Goal: Information Seeking & Learning: Learn about a topic

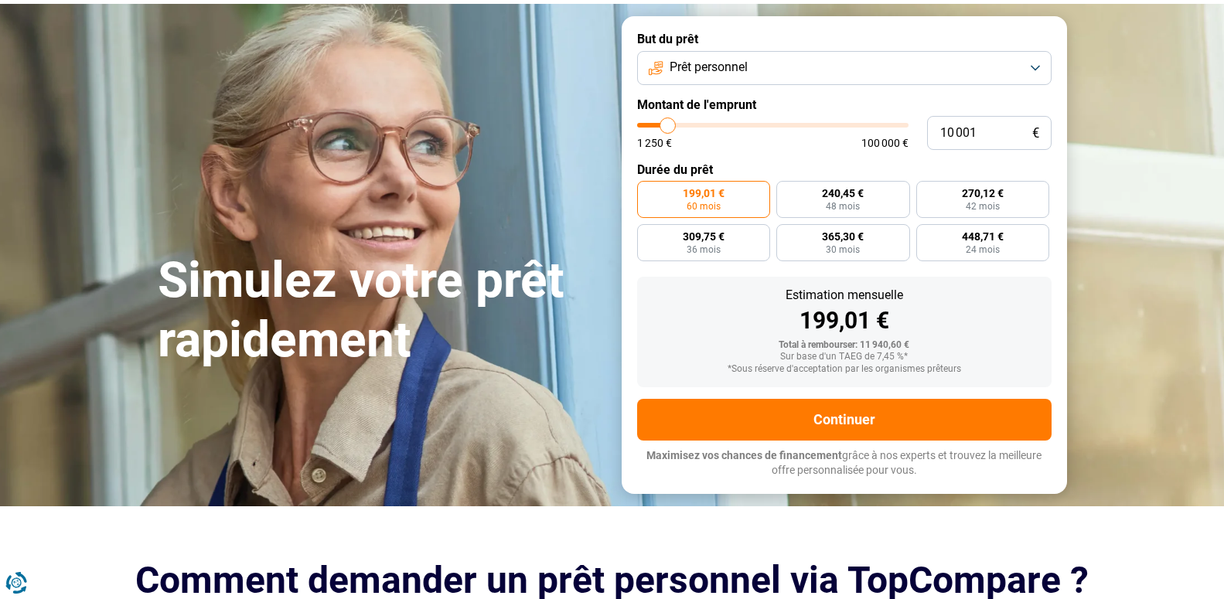
scroll to position [79, 0]
type input "10 500"
type input "10500"
type input "10 750"
type input "10750"
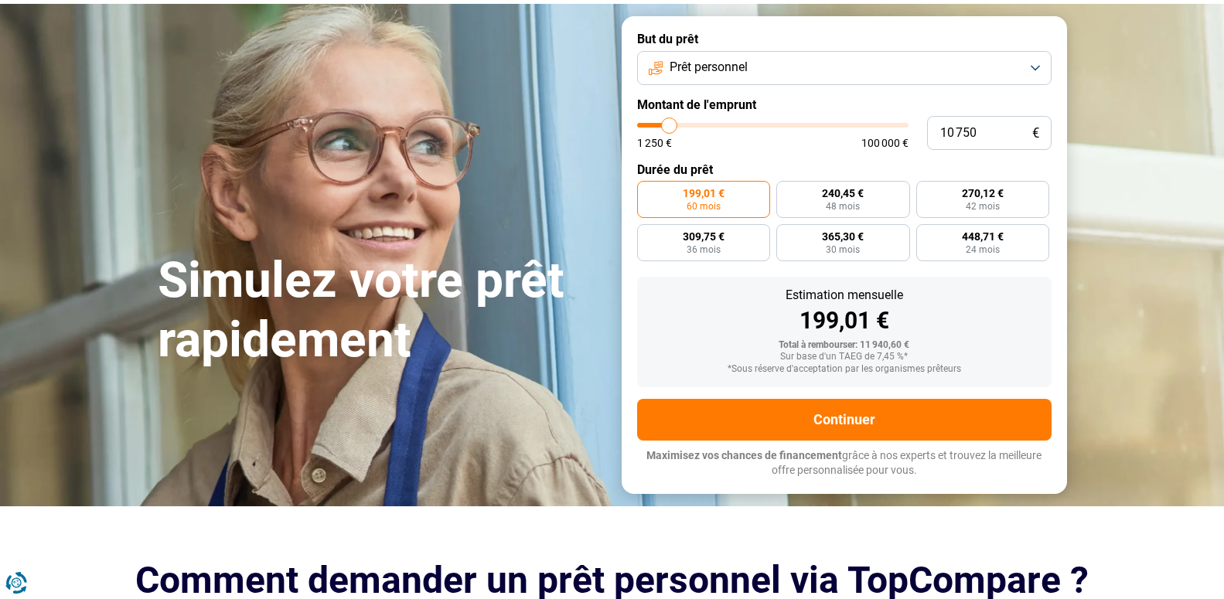
type input "11 000"
type input "11000"
type input "11 500"
type input "11500"
type input "11 750"
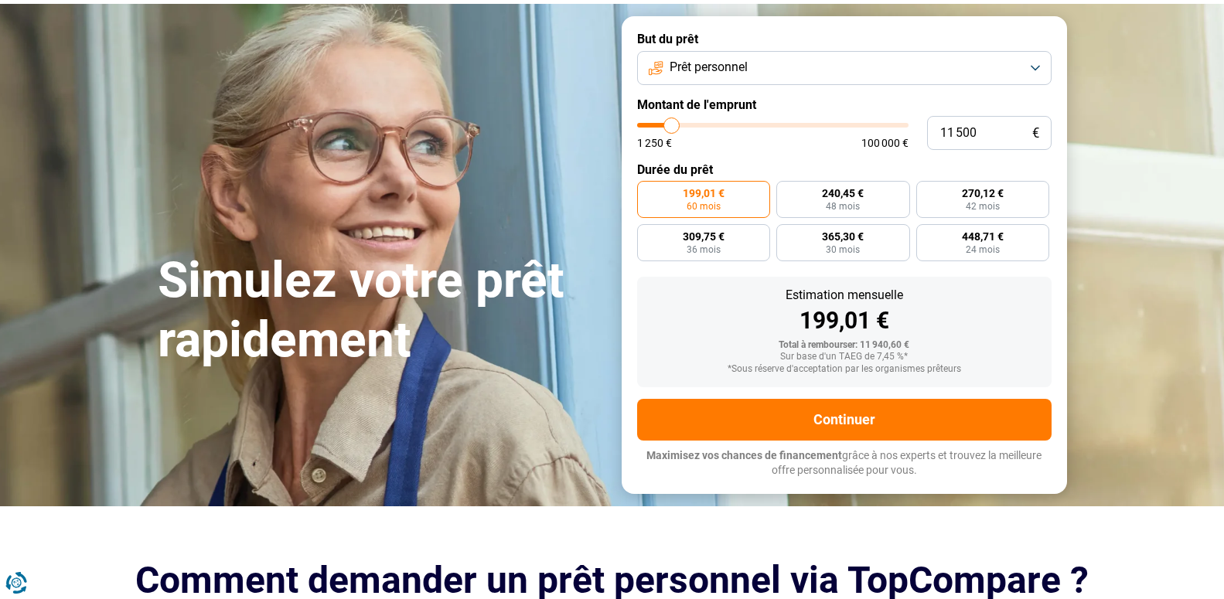
type input "11750"
type input "12 000"
type input "12000"
type input "13 000"
type input "13000"
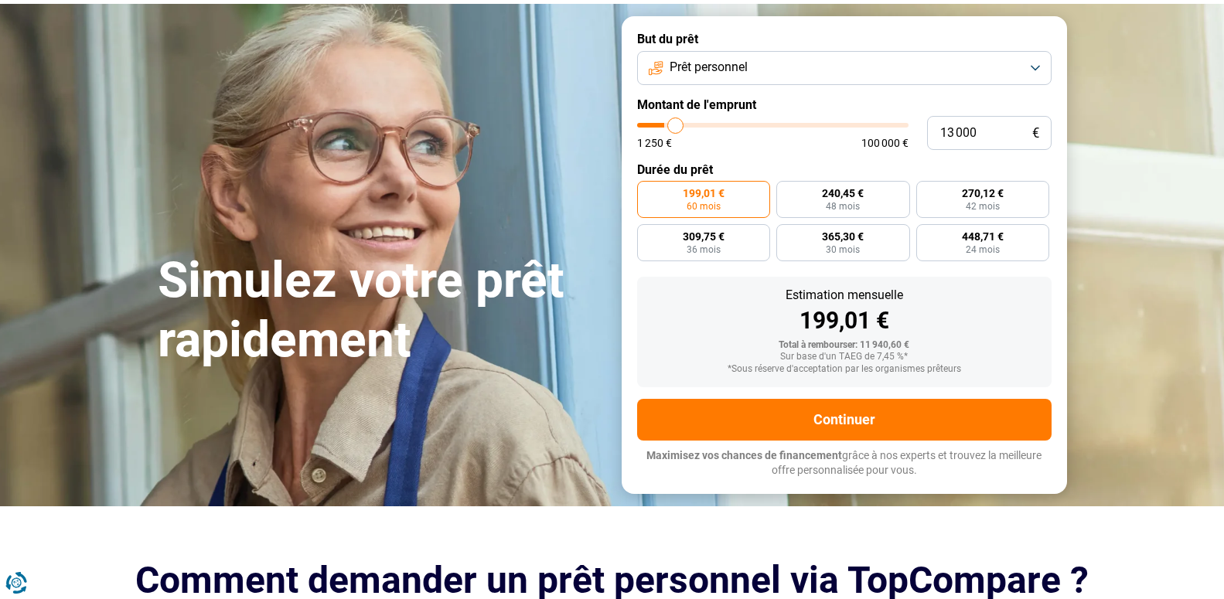
type input "13 500"
type input "13500"
type input "13 750"
type input "13750"
type input "14 000"
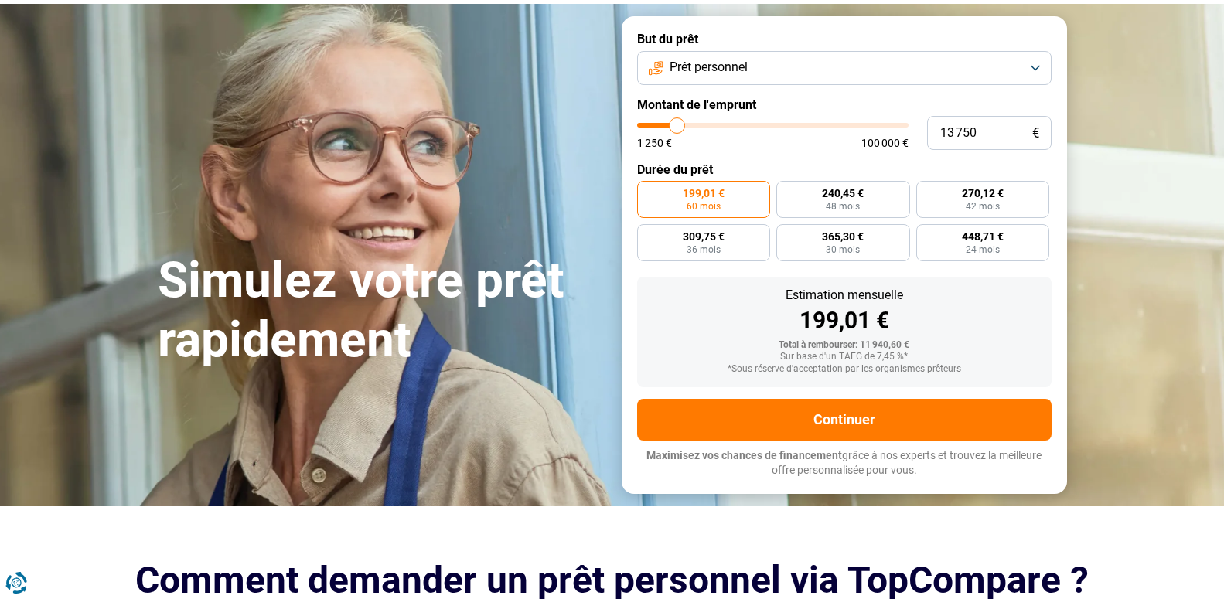
type input "14000"
type input "14 500"
type input "14500"
type input "14 750"
type input "14750"
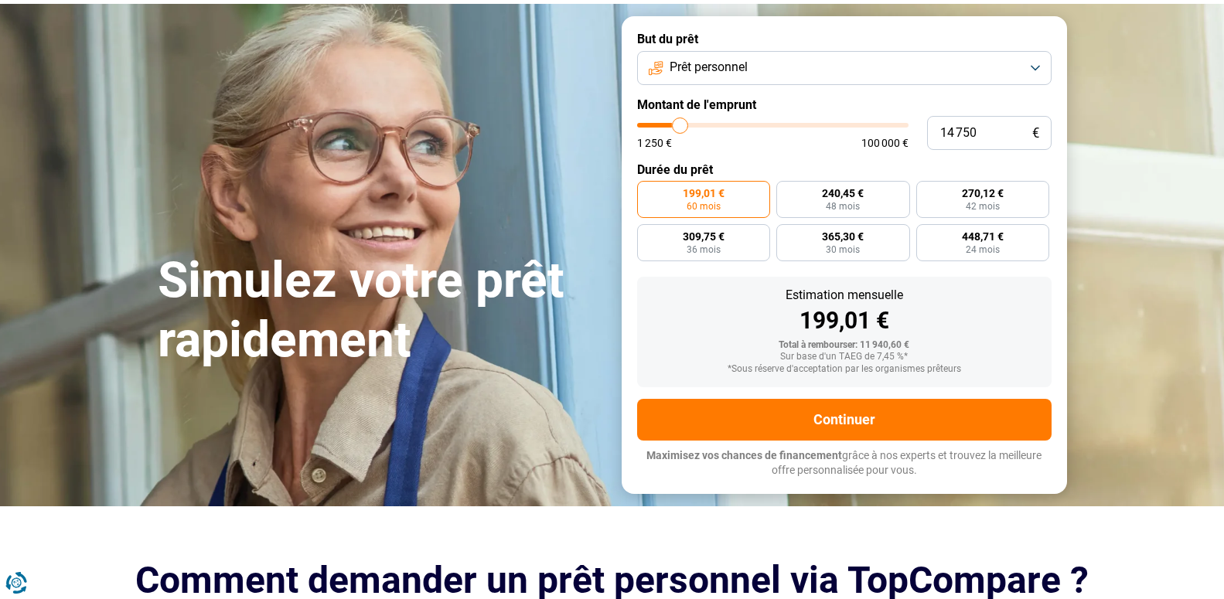
type input "15 000"
type input "15000"
type input "15 250"
type input "15250"
type input "16 000"
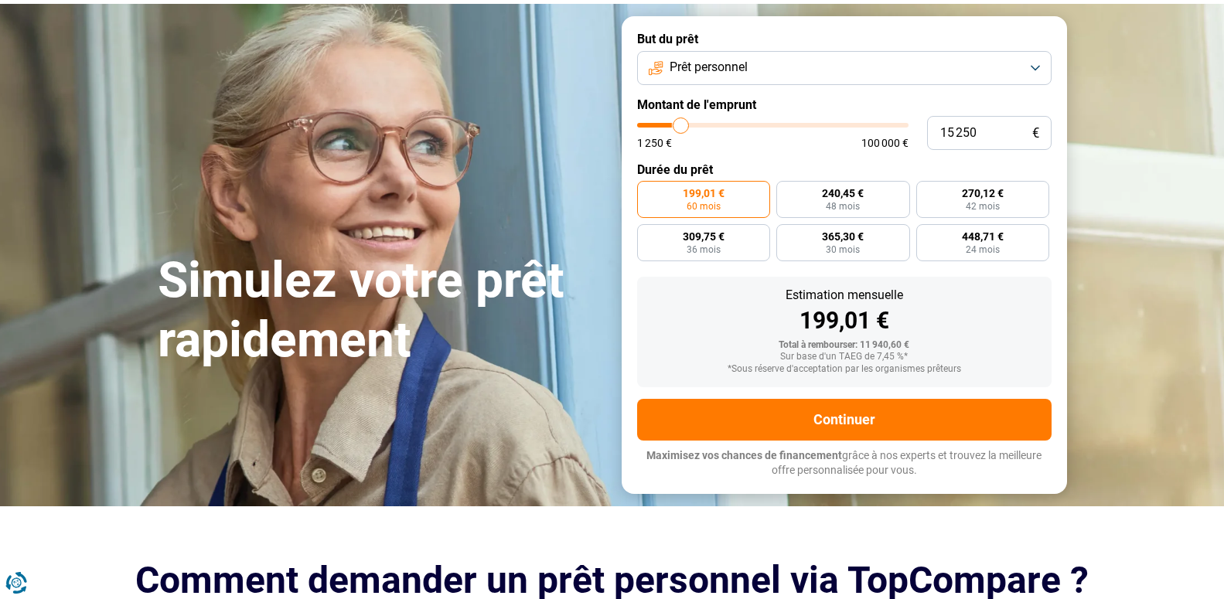
type input "16000"
type input "16 750"
type input "16750"
type input "17 500"
type input "17500"
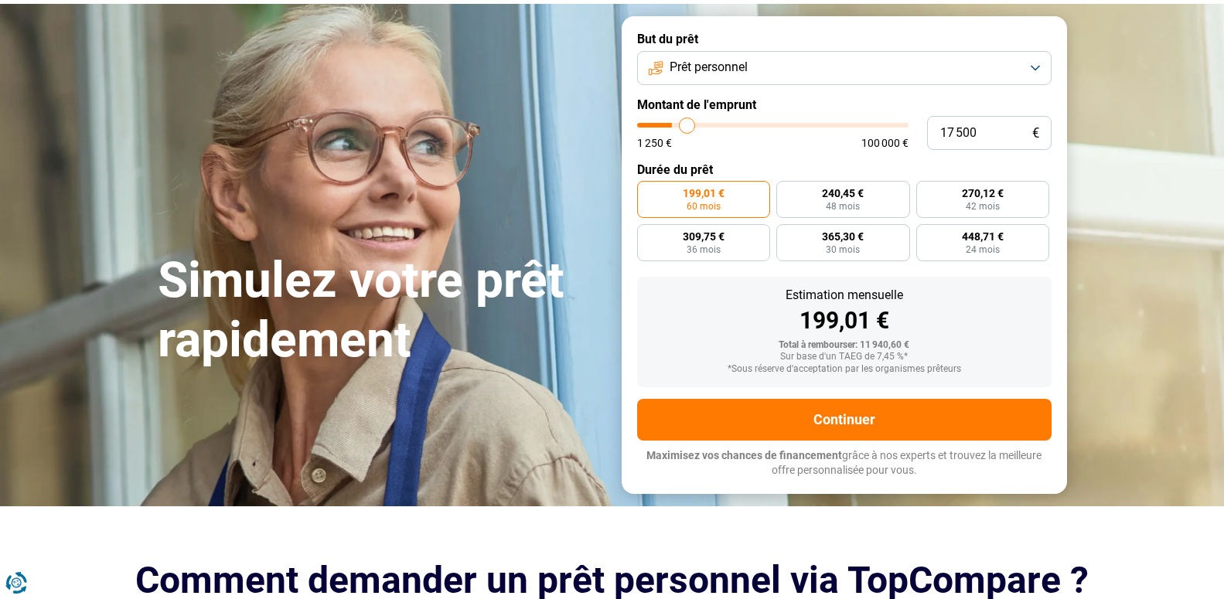
type input "18 000"
type input "18000"
type input "18 250"
type input "18250"
type input "18 500"
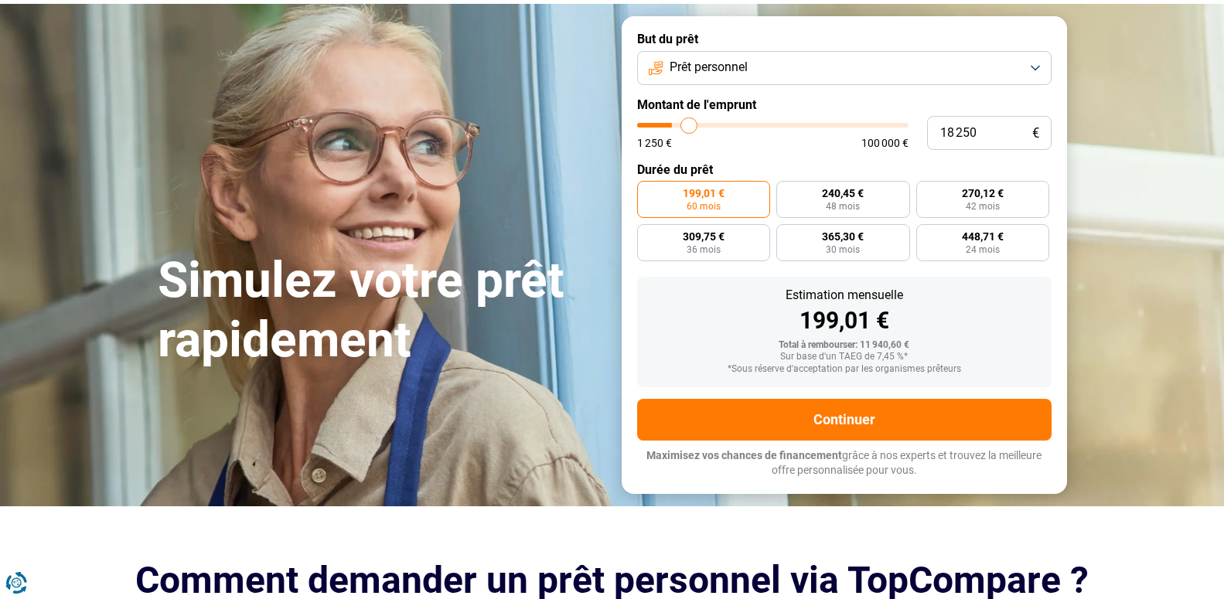
type input "18500"
type input "19 250"
type input "19250"
type input "19 500"
type input "19500"
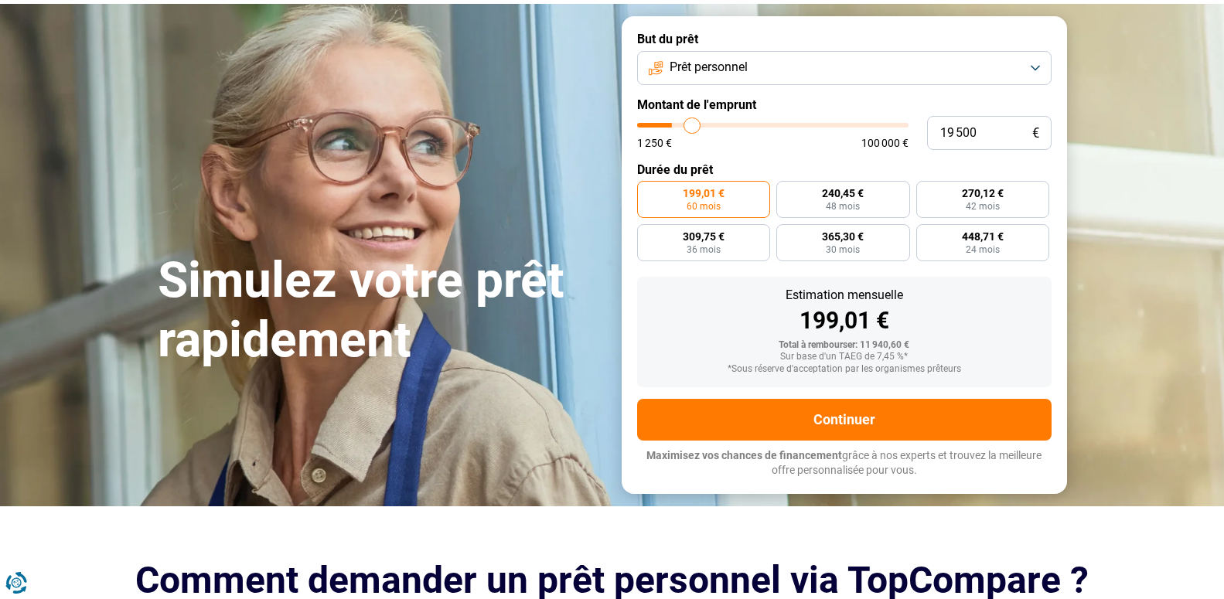
type input "19 750"
type input "19750"
type input "20 000"
type input "20000"
type input "20 250"
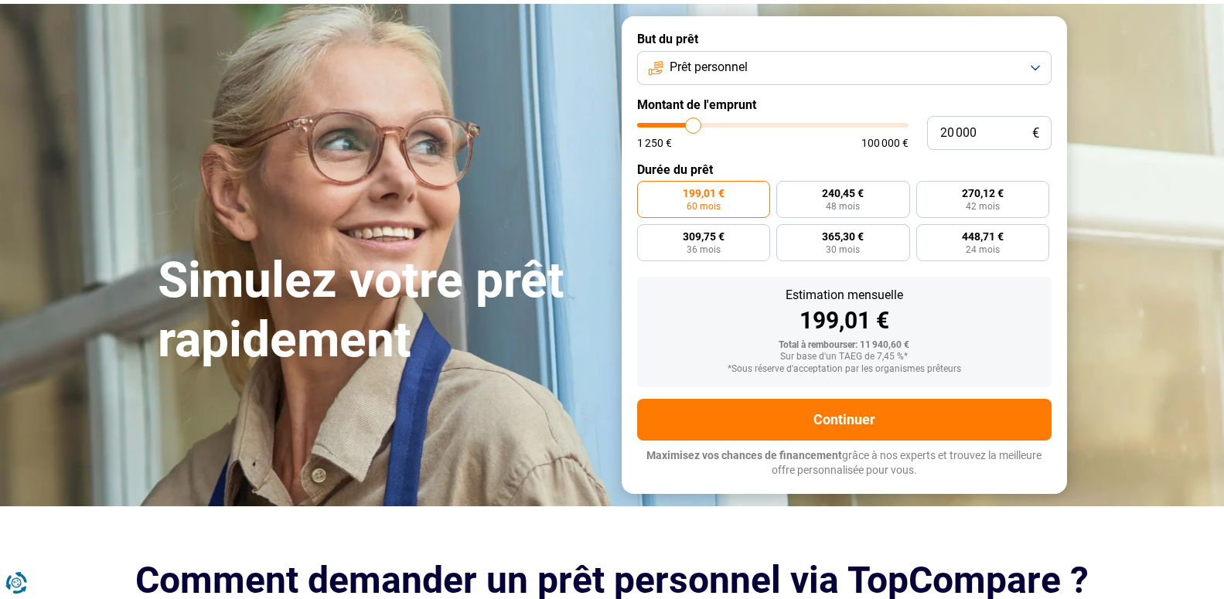
type input "20250"
type input "20 750"
type input "20750"
type input "21 000"
type input "21000"
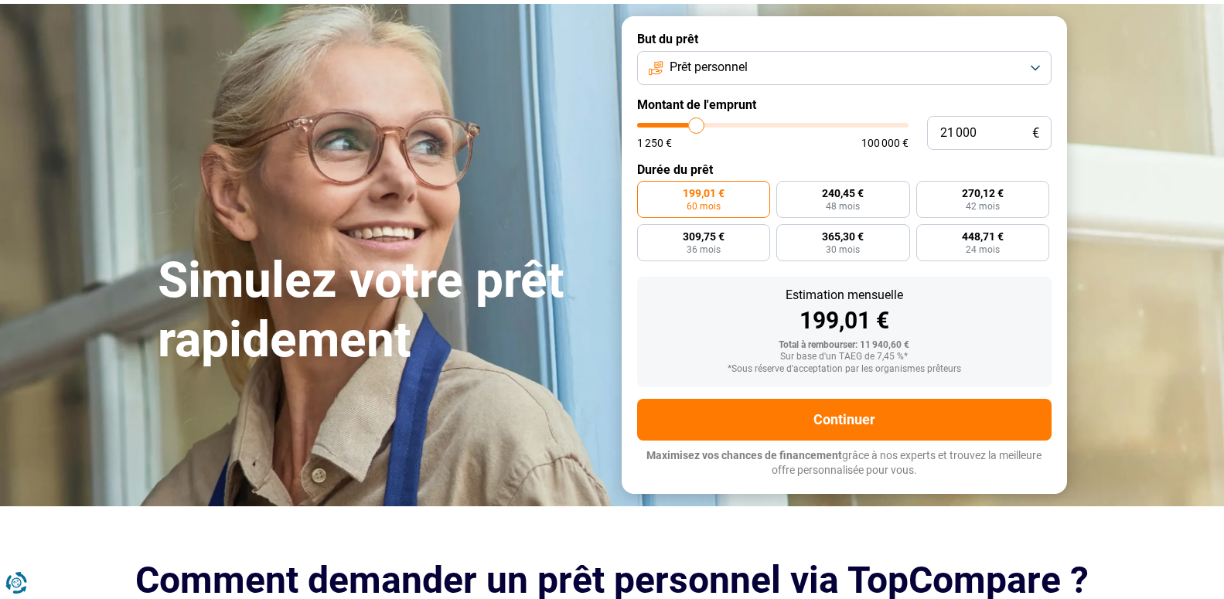
type input "21 250"
type input "21250"
type input "21 750"
type input "21750"
type input "22 500"
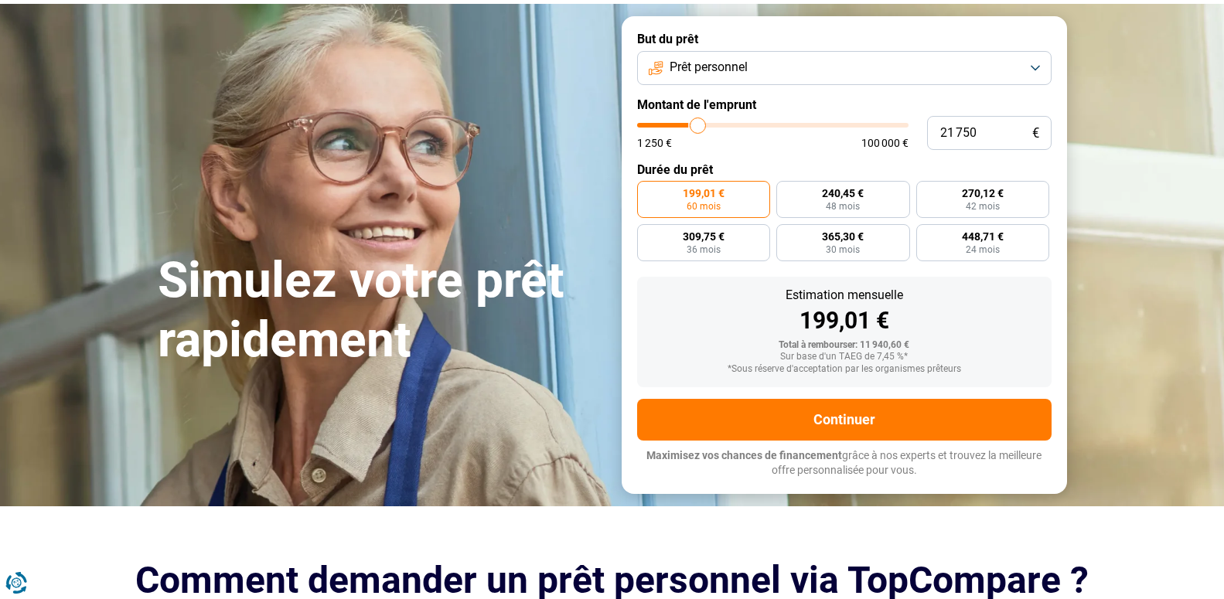
type input "22500"
type input "23 000"
type input "23000"
type input "23 250"
type input "23250"
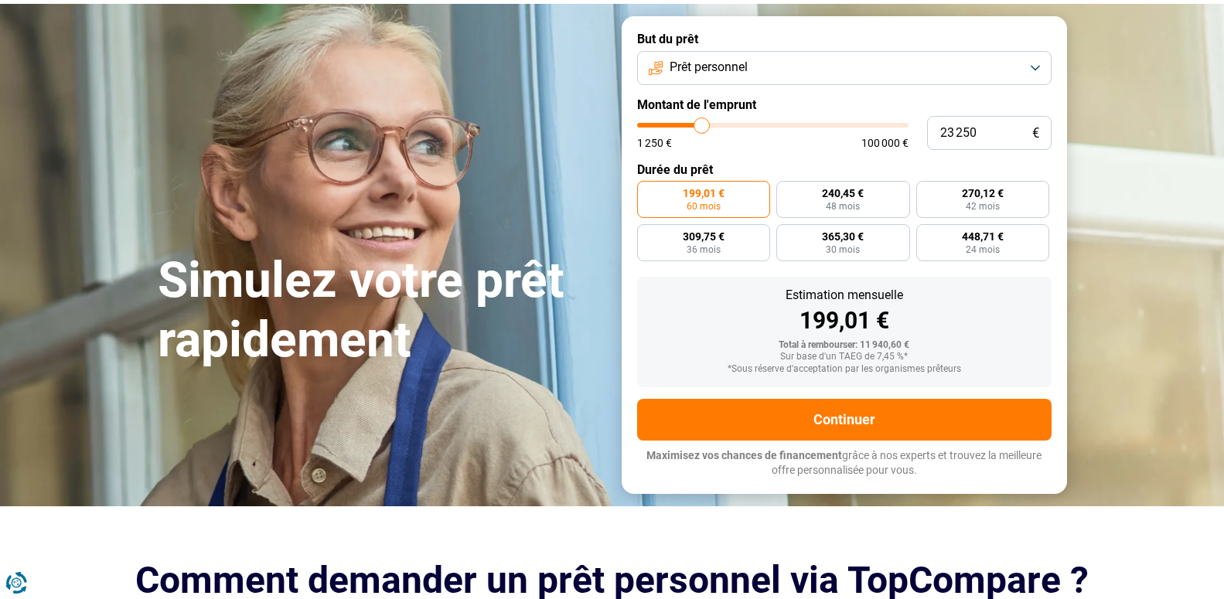
type input "23 750"
type input "23750"
type input "24 000"
type input "24000"
type input "24 500"
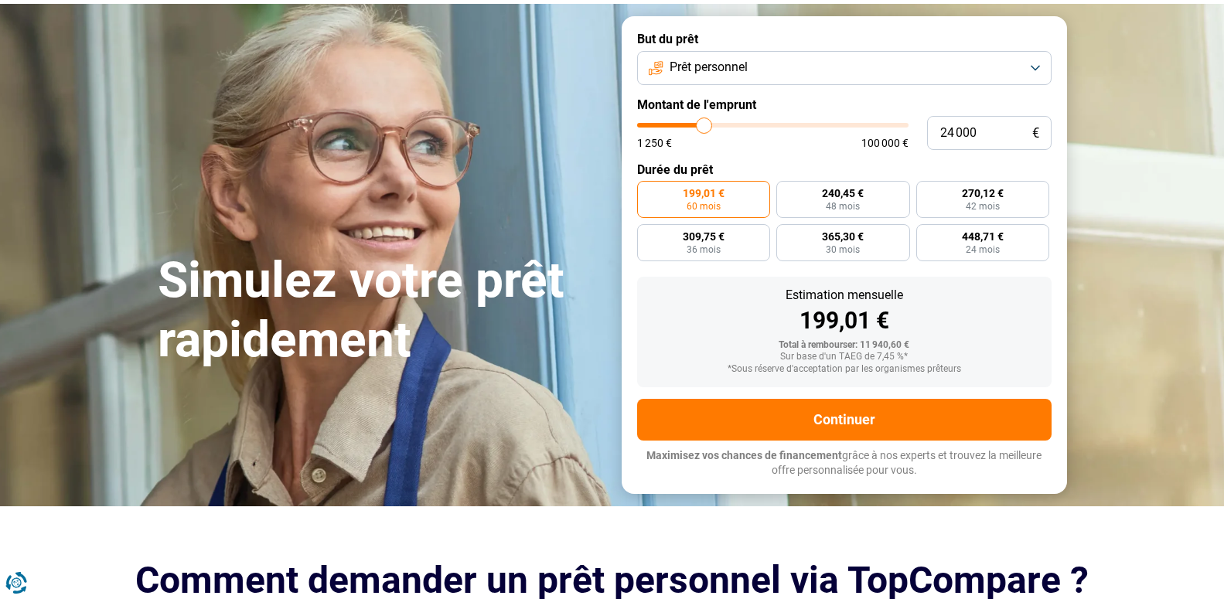
type input "24500"
type input "25 250"
type input "25250"
type input "25 750"
type input "25750"
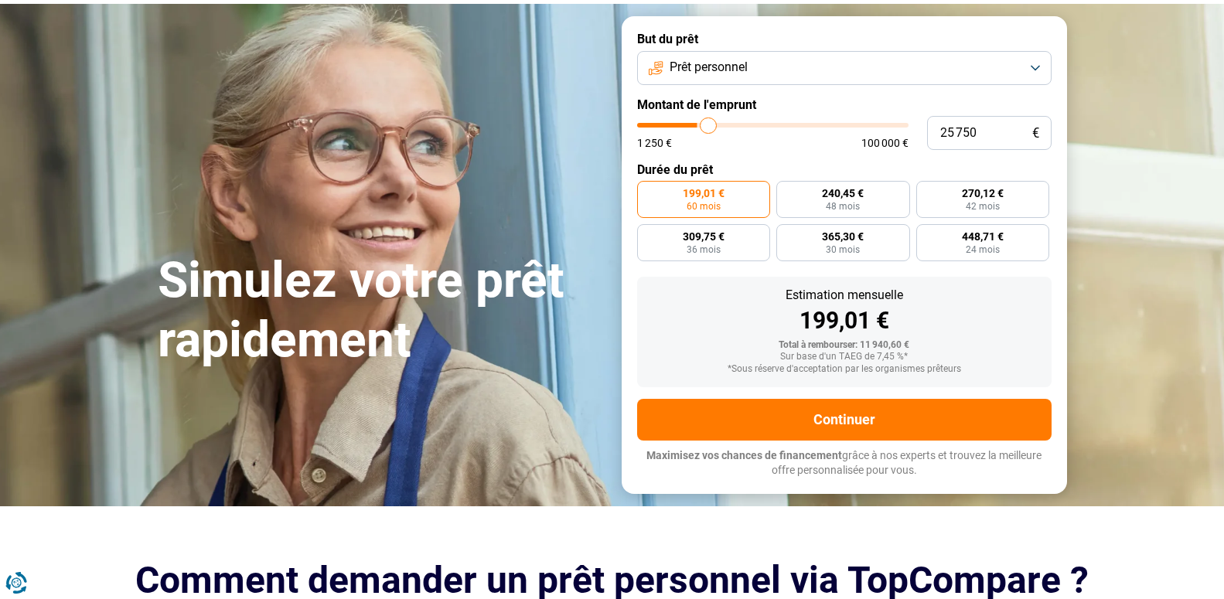
type input "26 000"
type input "26000"
type input "26 750"
type input "26750"
type input "27 250"
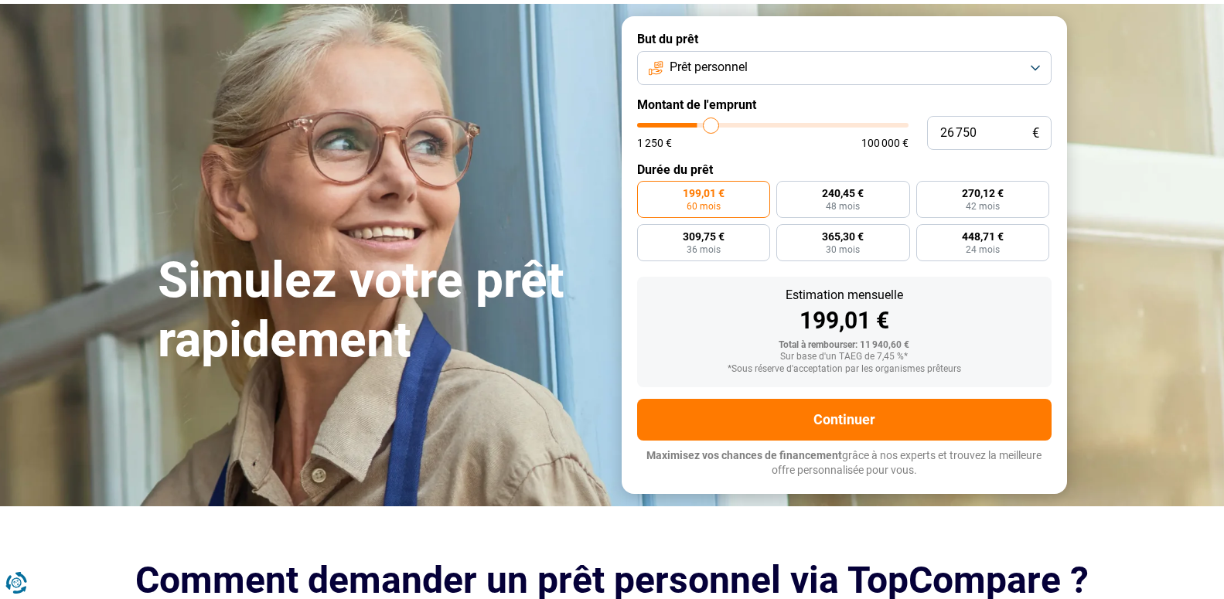
type input "27250"
type input "27 500"
type input "27500"
type input "27 750"
type input "27750"
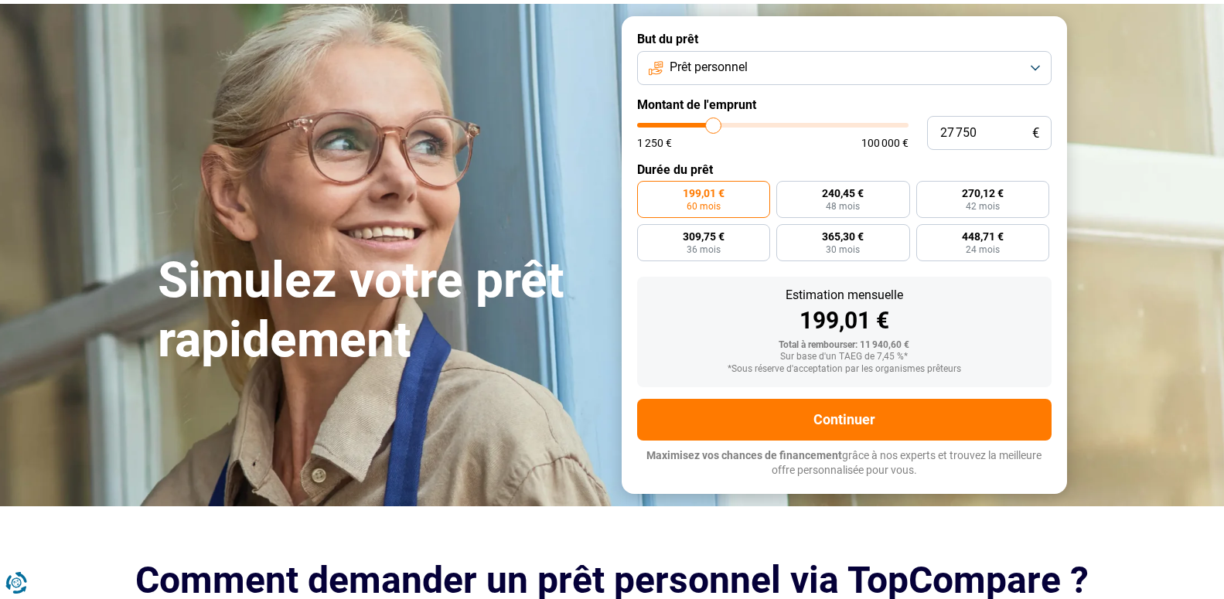
type input "28 500"
type input "28500"
type input "28 750"
type input "28750"
type input "29 250"
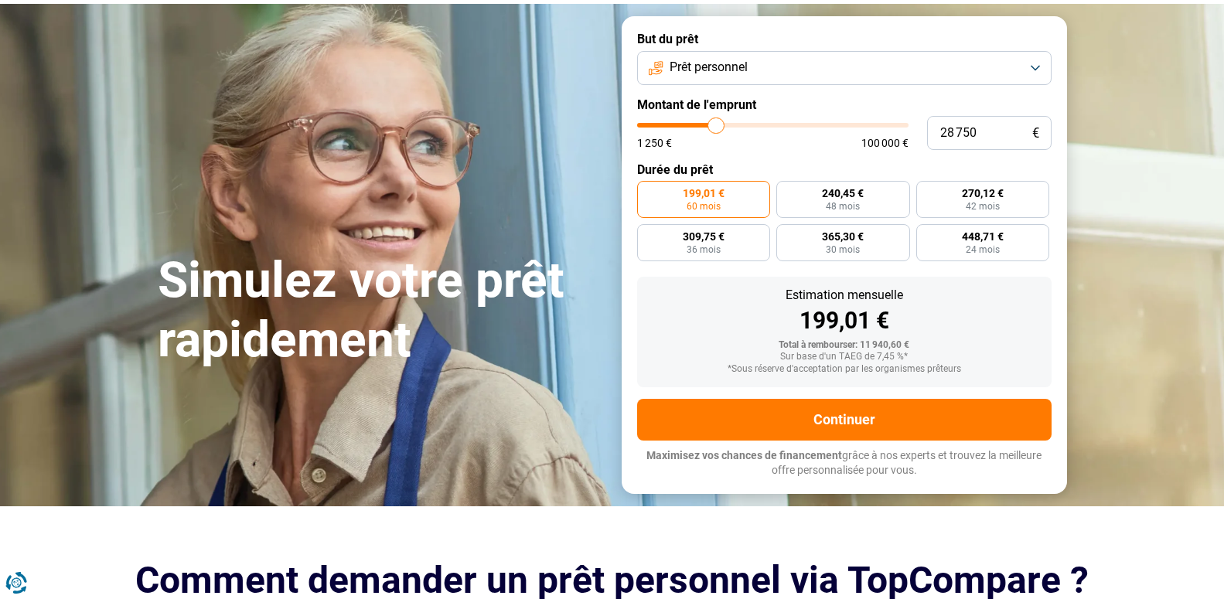
type input "29250"
type input "29 750"
type input "29750"
type input "30 000"
type input "30000"
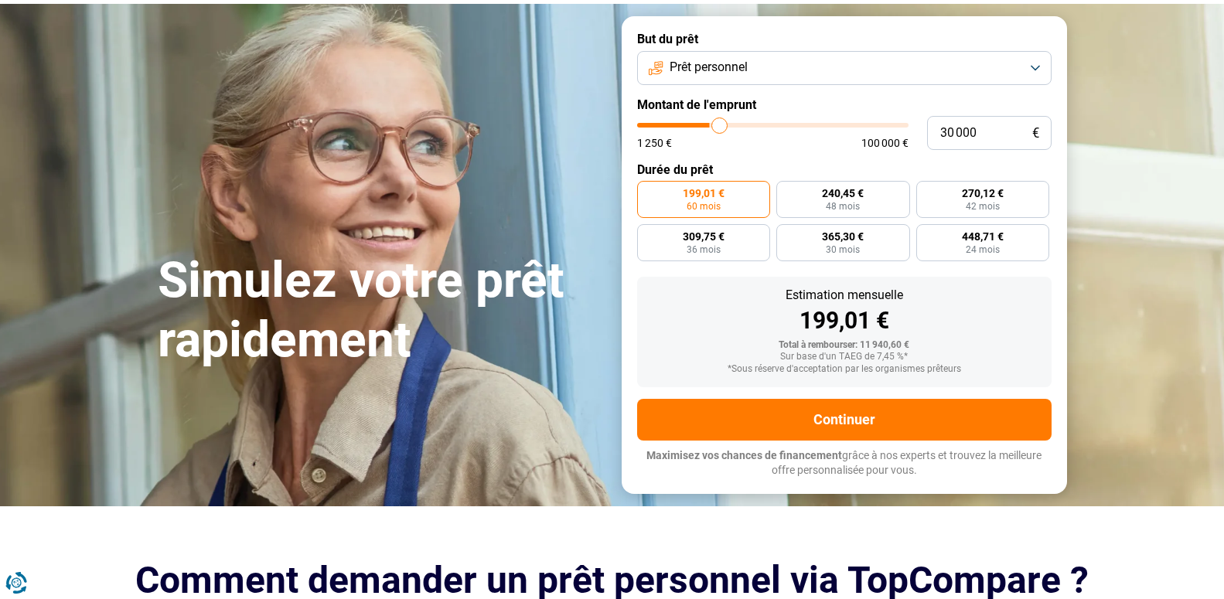
type input "30 250"
type input "30250"
type input "30 500"
type input "30500"
type input "31 250"
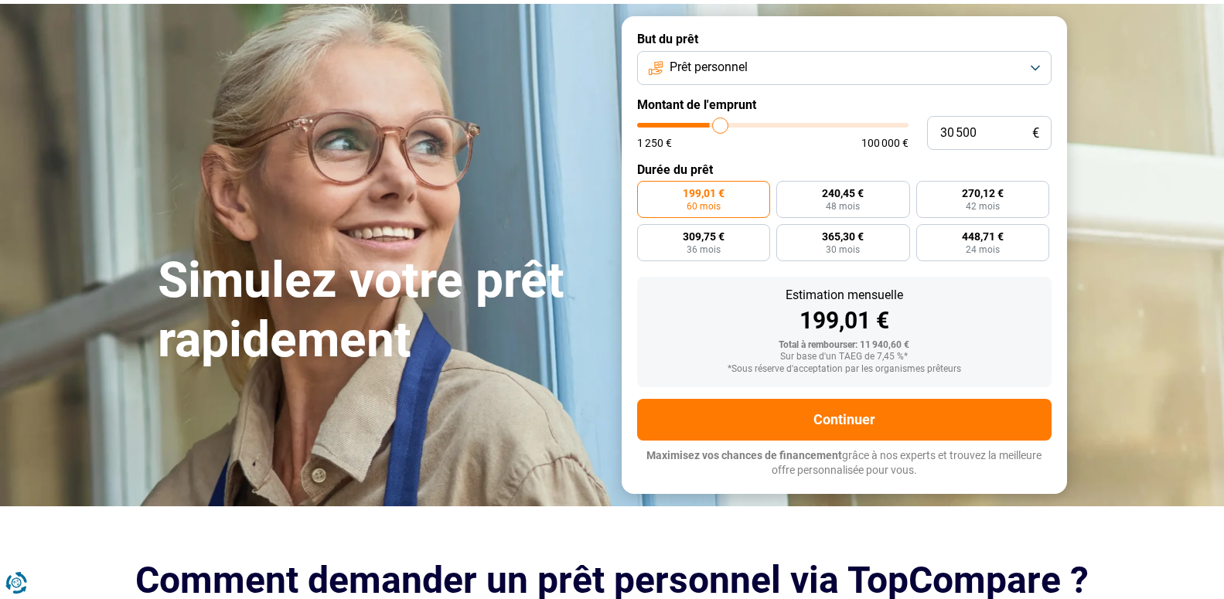
type input "31250"
type input "31 500"
type input "31500"
type input "31 750"
drag, startPoint x: 669, startPoint y: 126, endPoint x: 724, endPoint y: 128, distance: 55.0
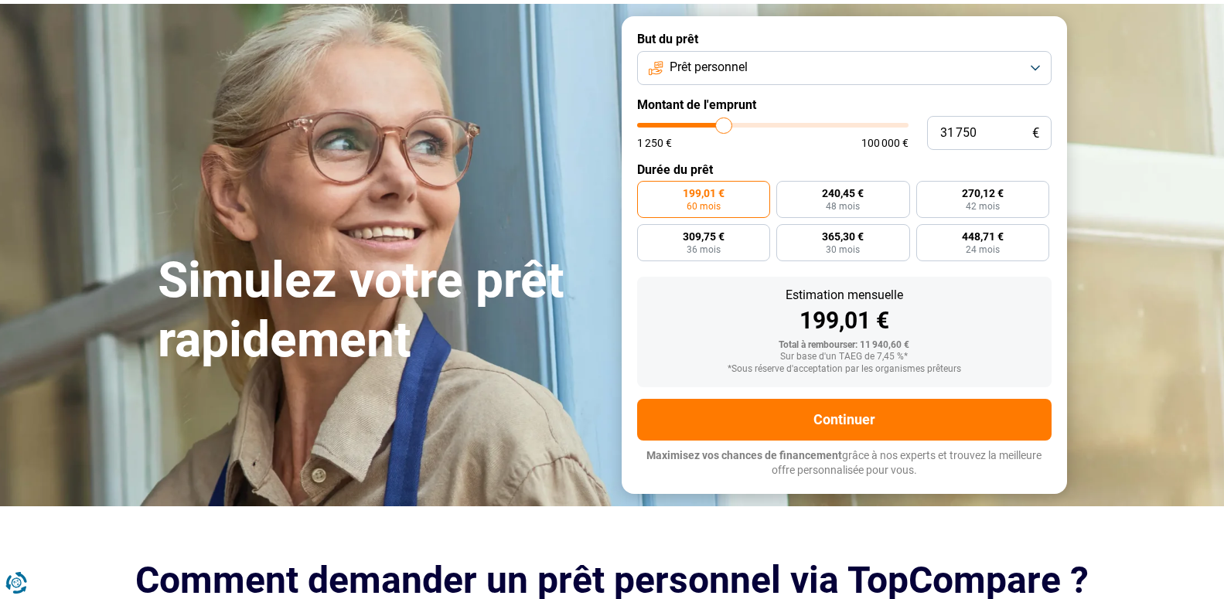
type input "31750"
click at [724, 128] on input "range" at bounding box center [772, 125] width 271 height 5
radio input "false"
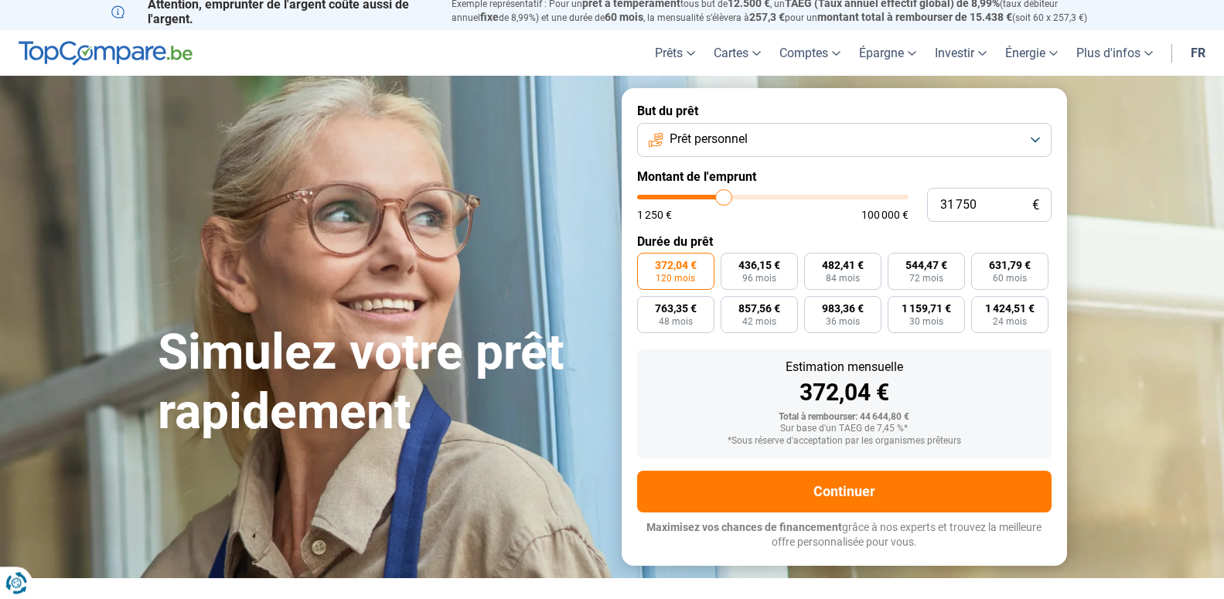
scroll to position [0, 0]
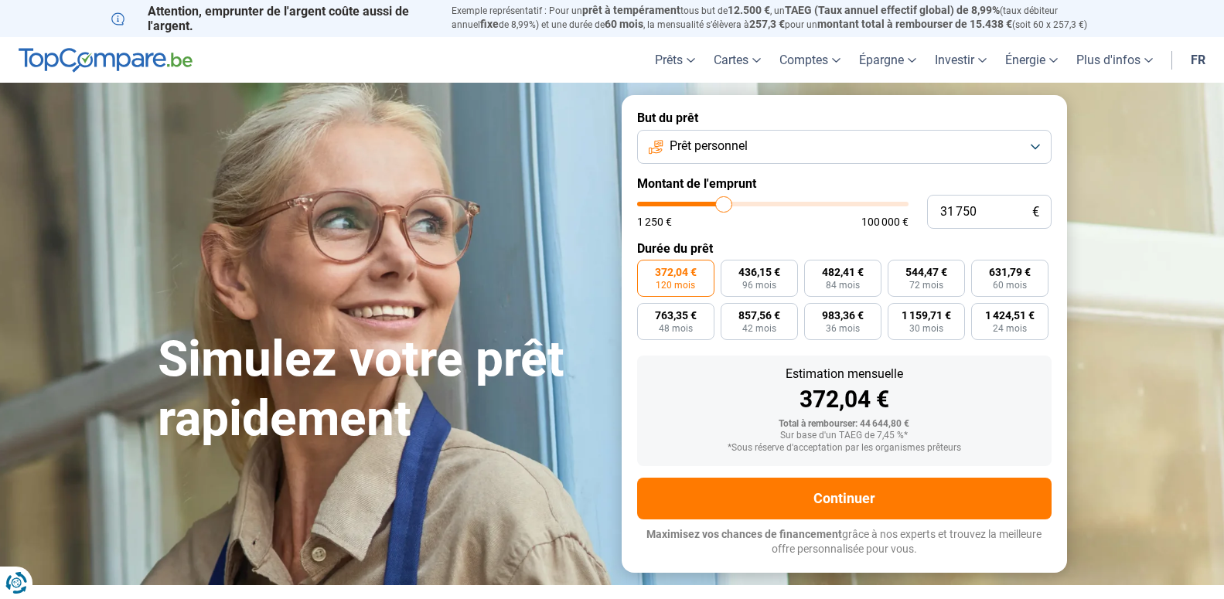
type input "30 500"
type input "30500"
type input "30 250"
type input "30250"
type input "30 000"
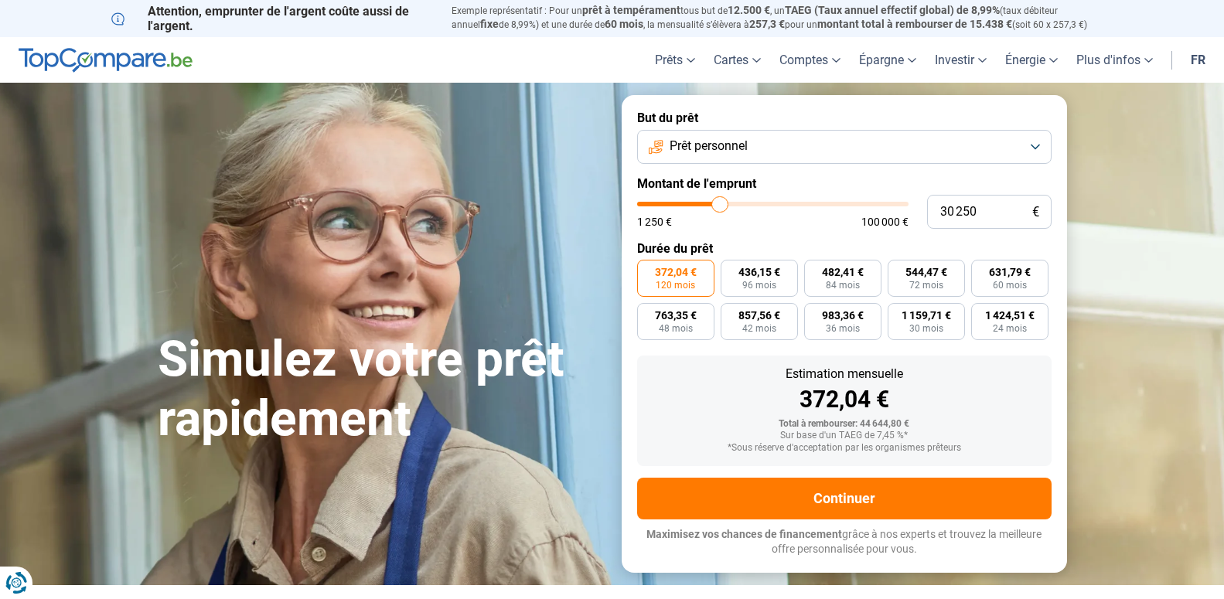
type input "30000"
type input "29 750"
type input "29750"
type input "29 250"
type input "29250"
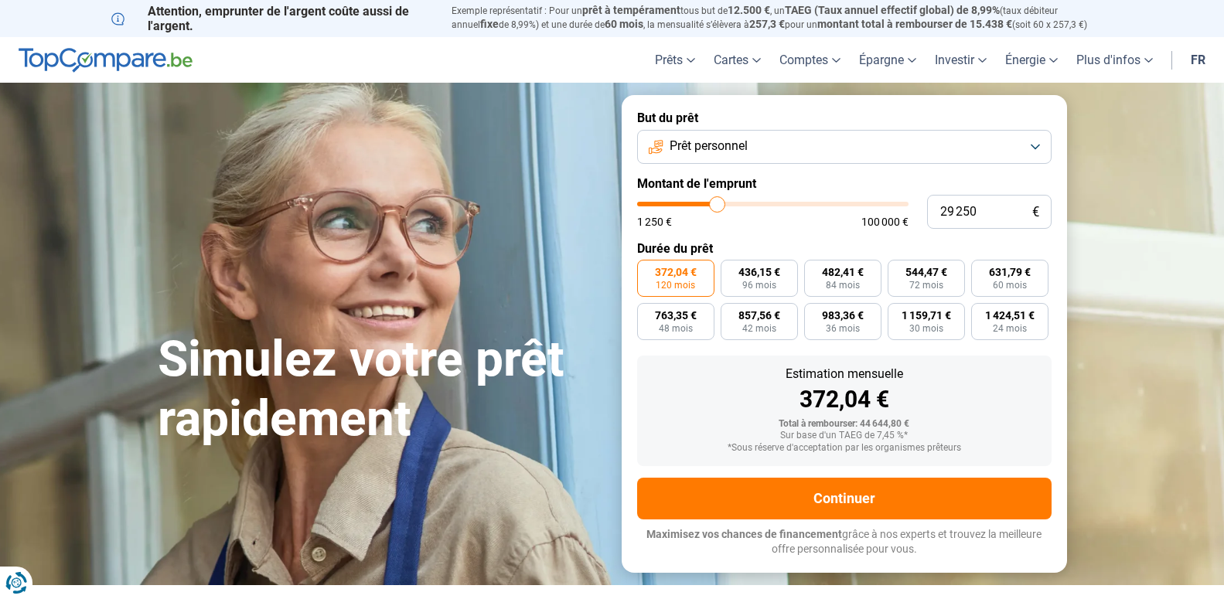
type input "29 000"
type input "29000"
type input "28 750"
type input "28750"
type input "28 500"
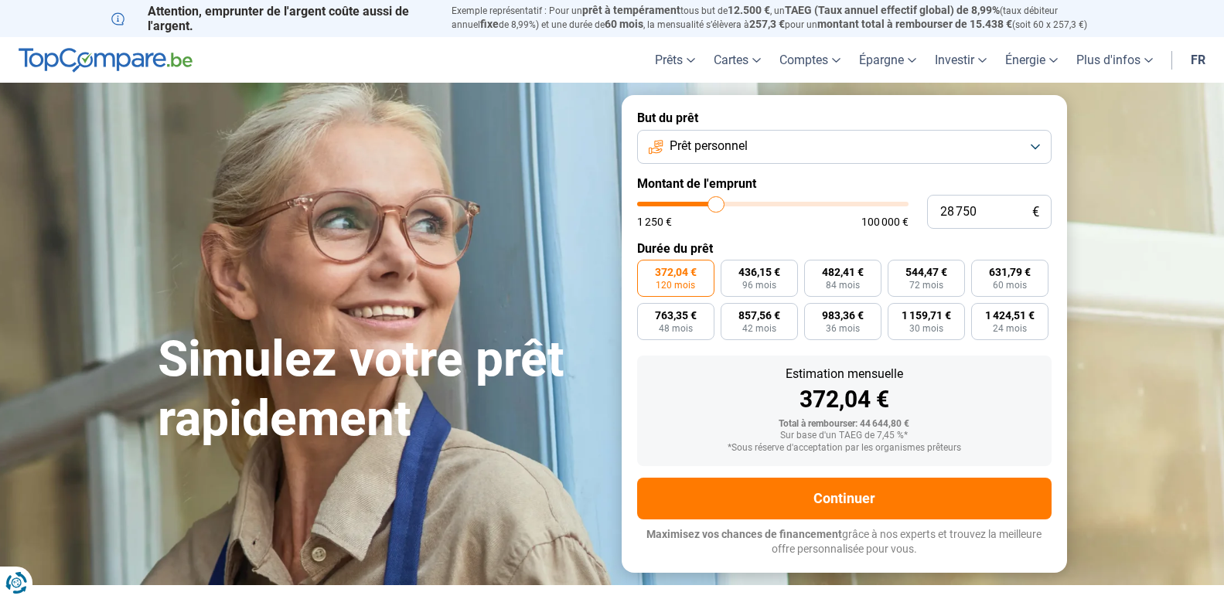
type input "28500"
type input "28 250"
type input "28250"
type input "27 750"
type input "27750"
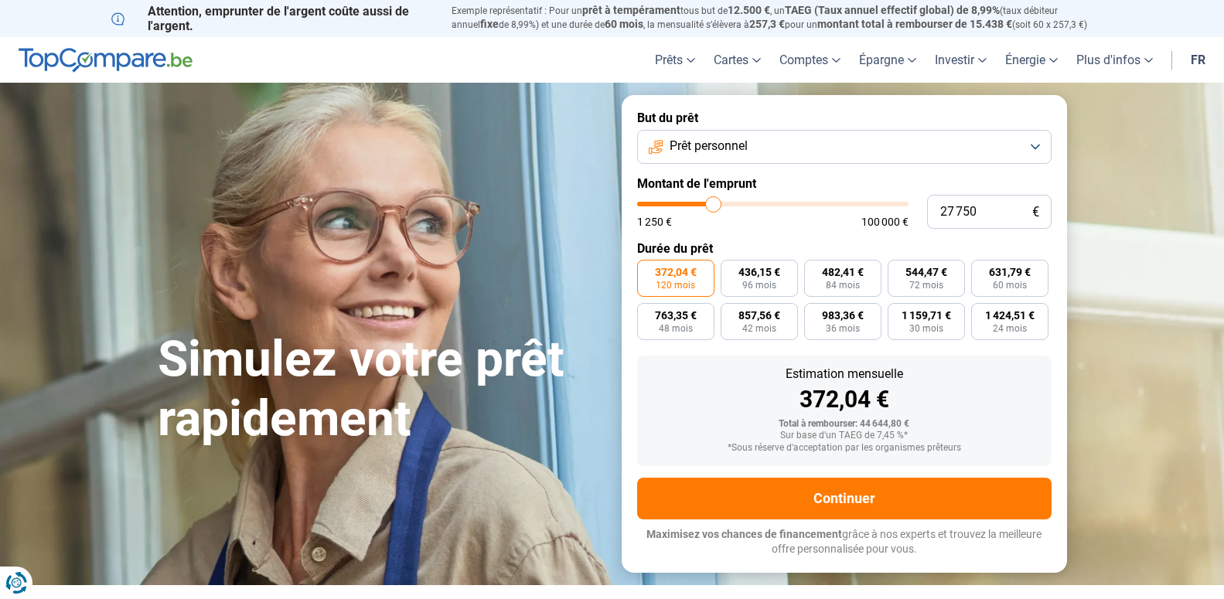
type input "27 500"
type input "27500"
type input "27 250"
type input "27250"
type input "27 000"
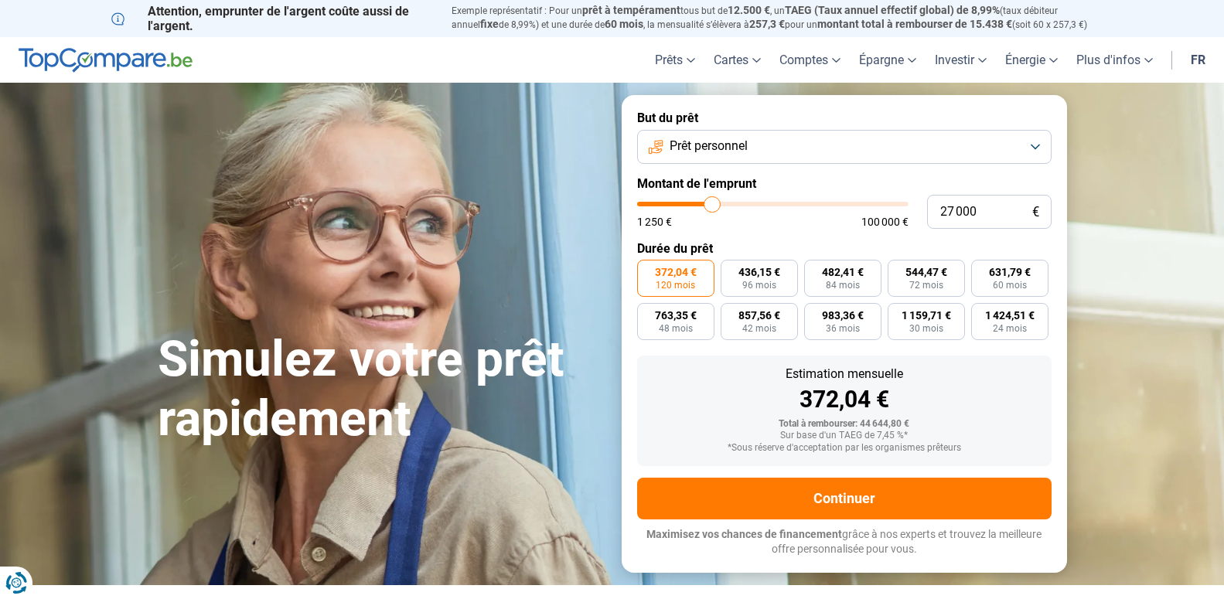
type input "27000"
type input "26 750"
type input "26750"
type input "26 000"
type input "26000"
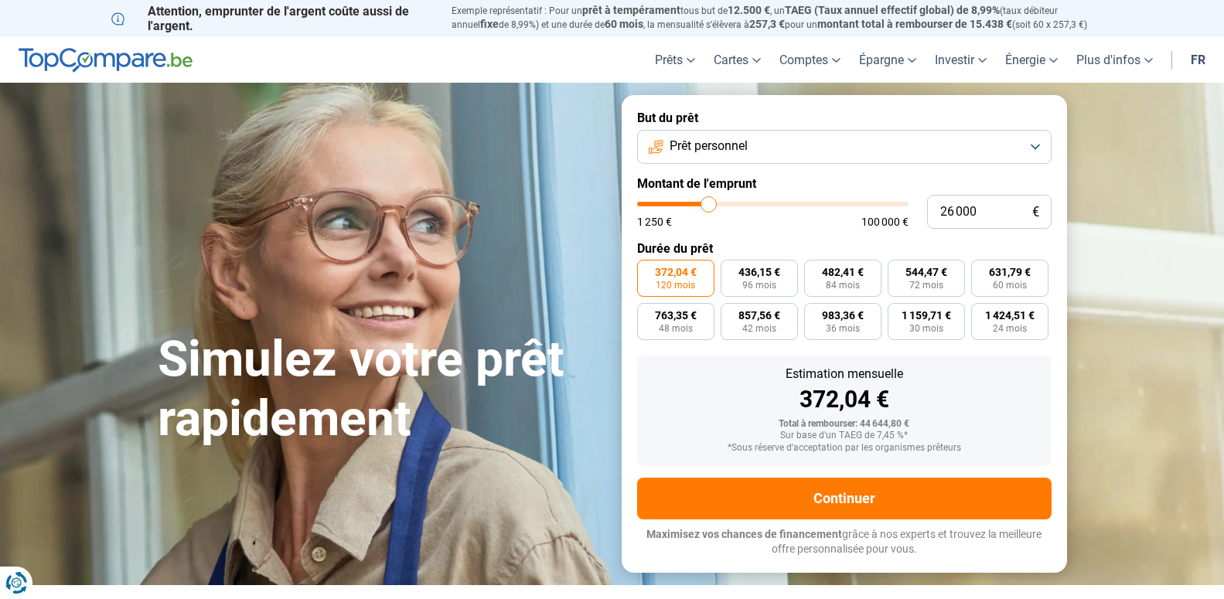
type input "25 500"
type input "25500"
type input "24 750"
type input "24750"
type input "24 250"
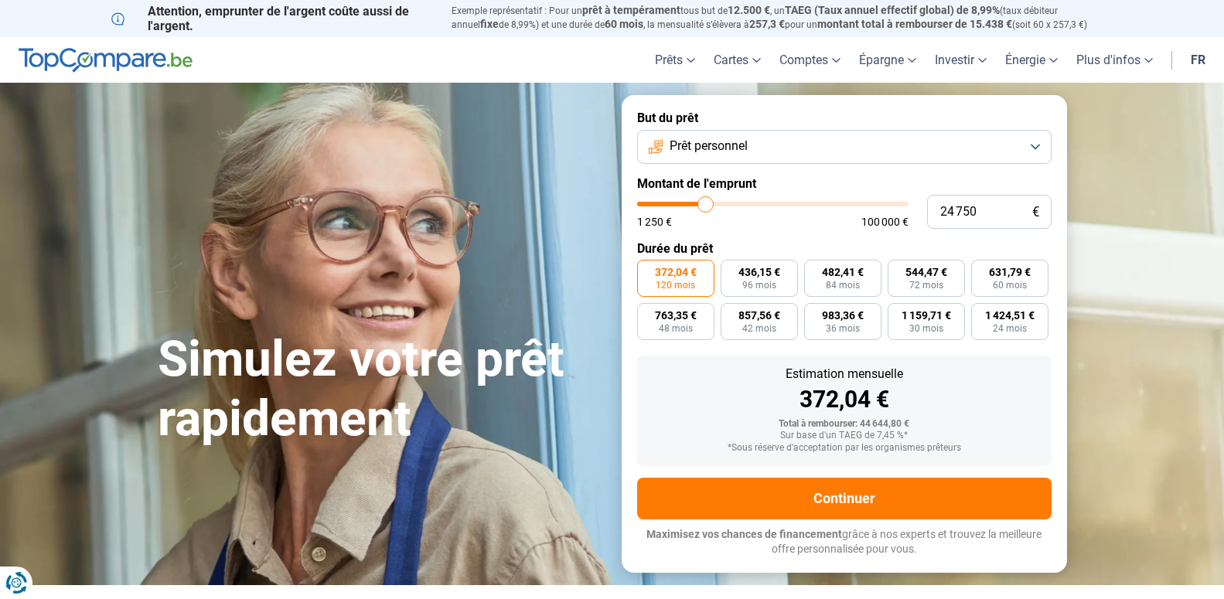
type input "24250"
type input "24 000"
type input "24000"
type input "23 250"
type input "23250"
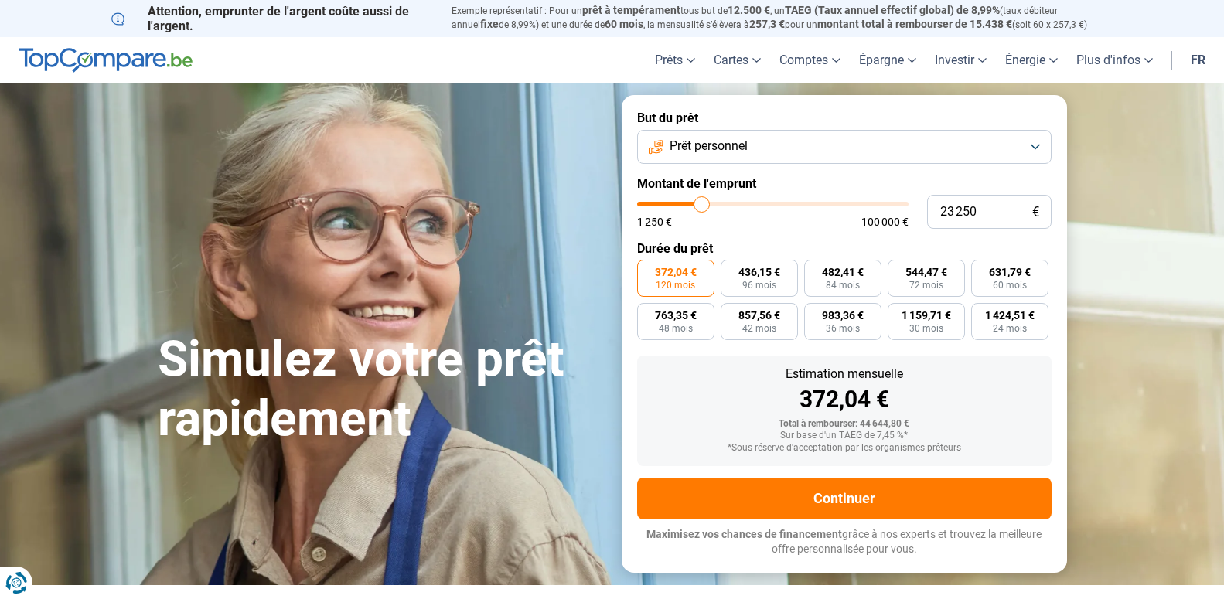
type input "23 000"
type input "23000"
type input "22 500"
type input "22500"
type input "21 750"
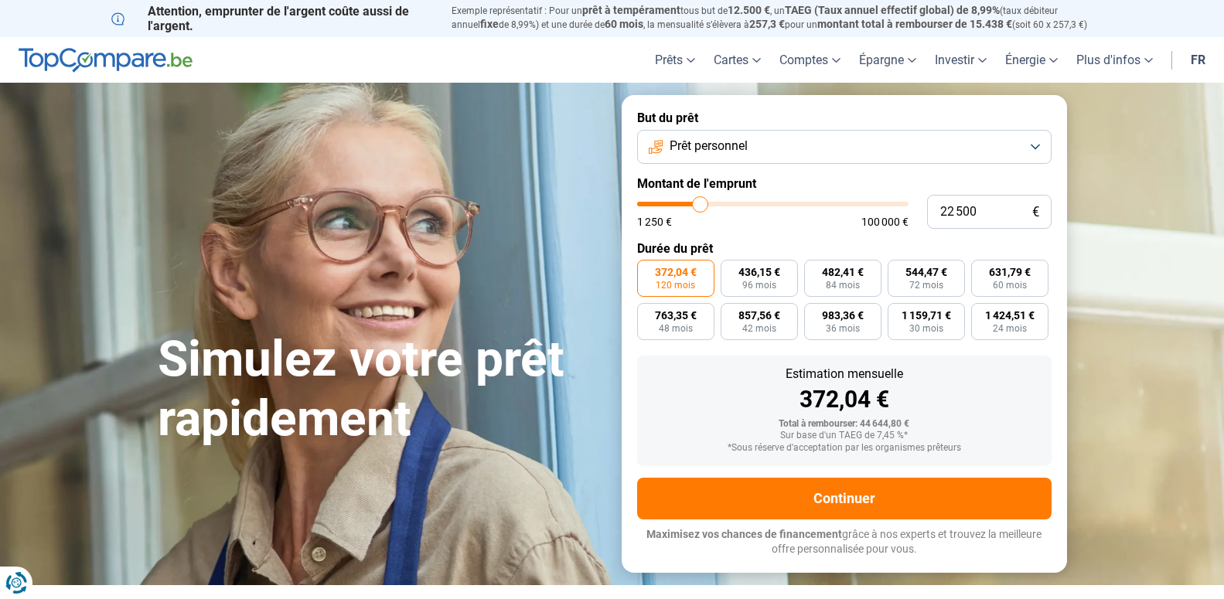
type input "21750"
type input "21 500"
type input "21500"
type input "21 250"
type input "21250"
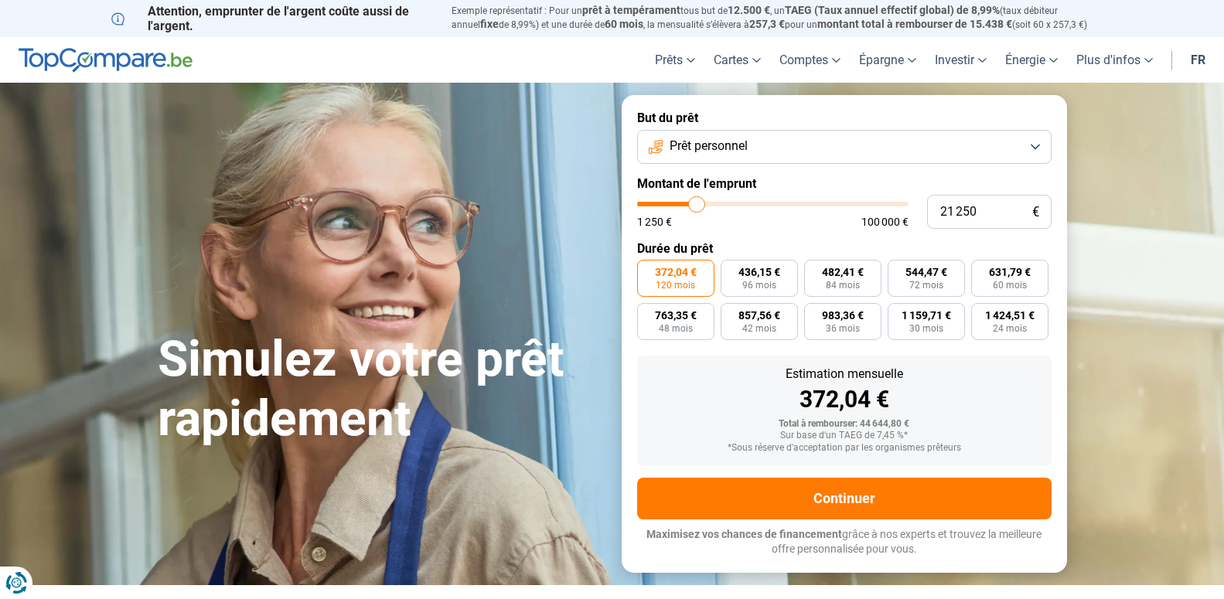
type input "21 000"
type input "21000"
type input "20 750"
type input "20750"
type input "20 250"
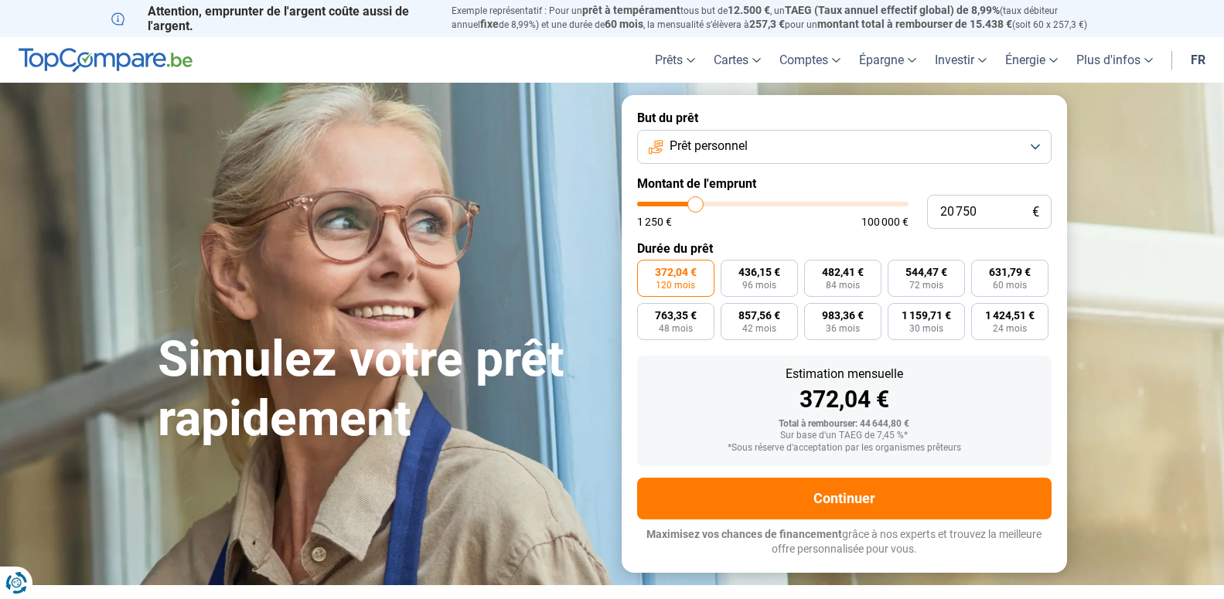
type input "20250"
type input "19 500"
type input "19500"
type input "18 000"
type input "18000"
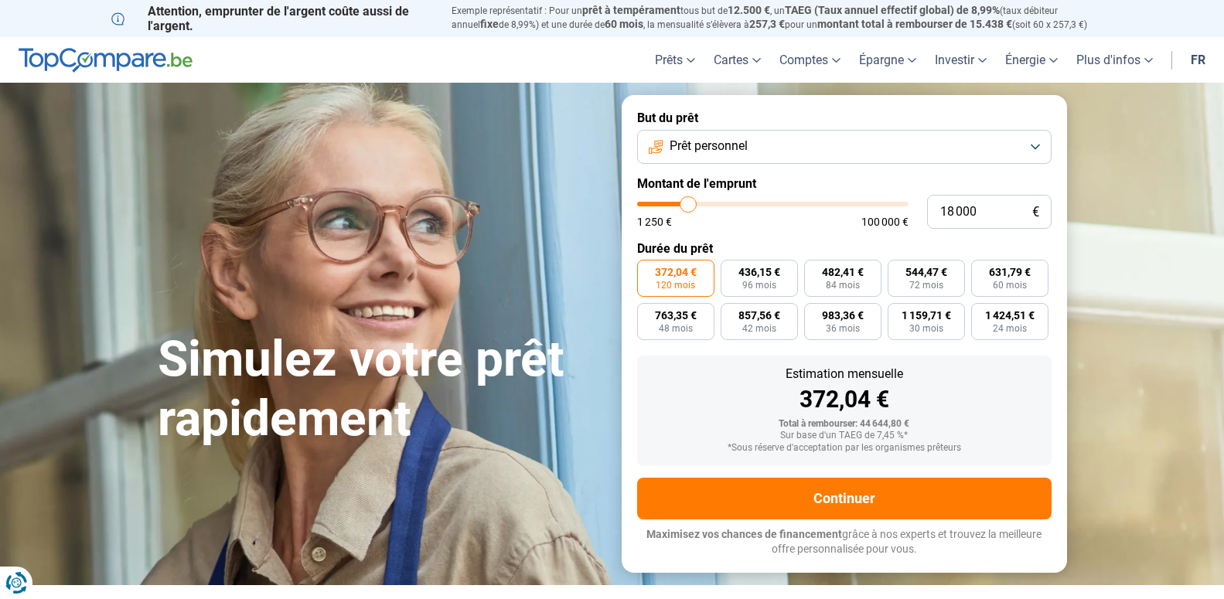
type input "17 000"
type input "17000"
type input "16 750"
type input "16750"
type input "16 250"
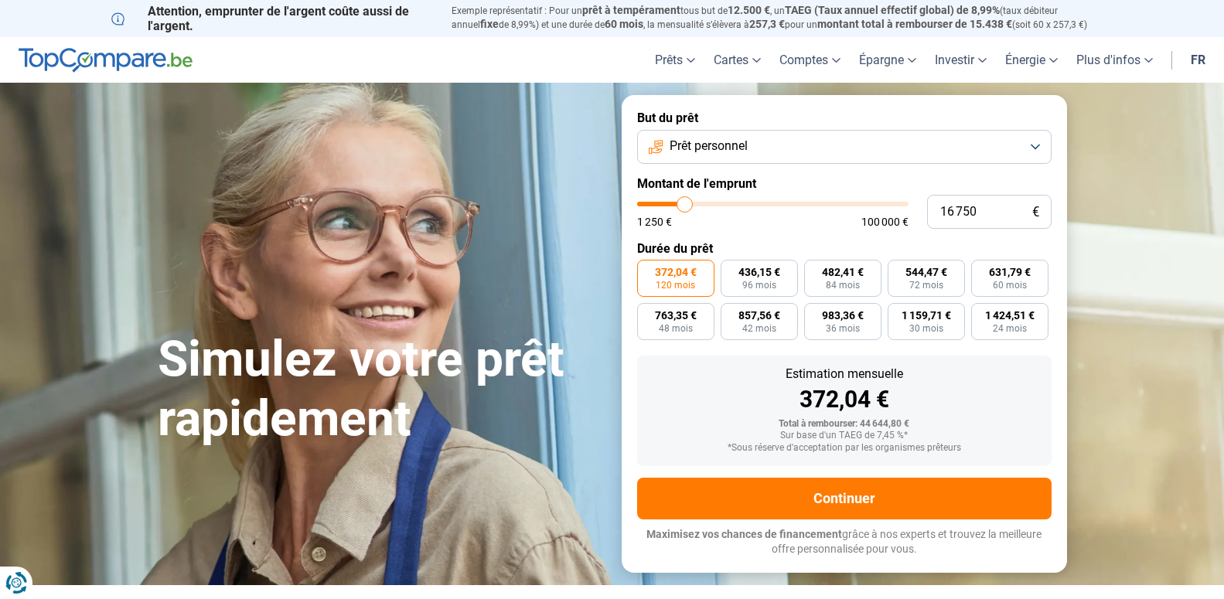
type input "16250"
type input "16 000"
type input "16000"
type input "15 500"
type input "15500"
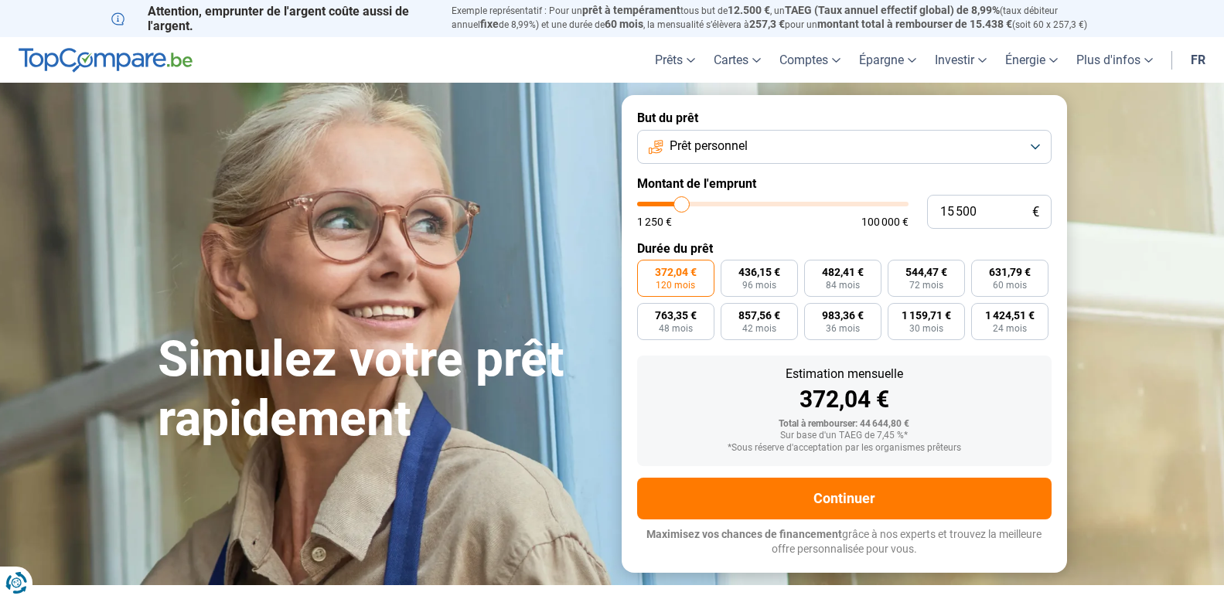
type input "15 250"
type input "15250"
type input "15 000"
type input "15000"
type input "14 750"
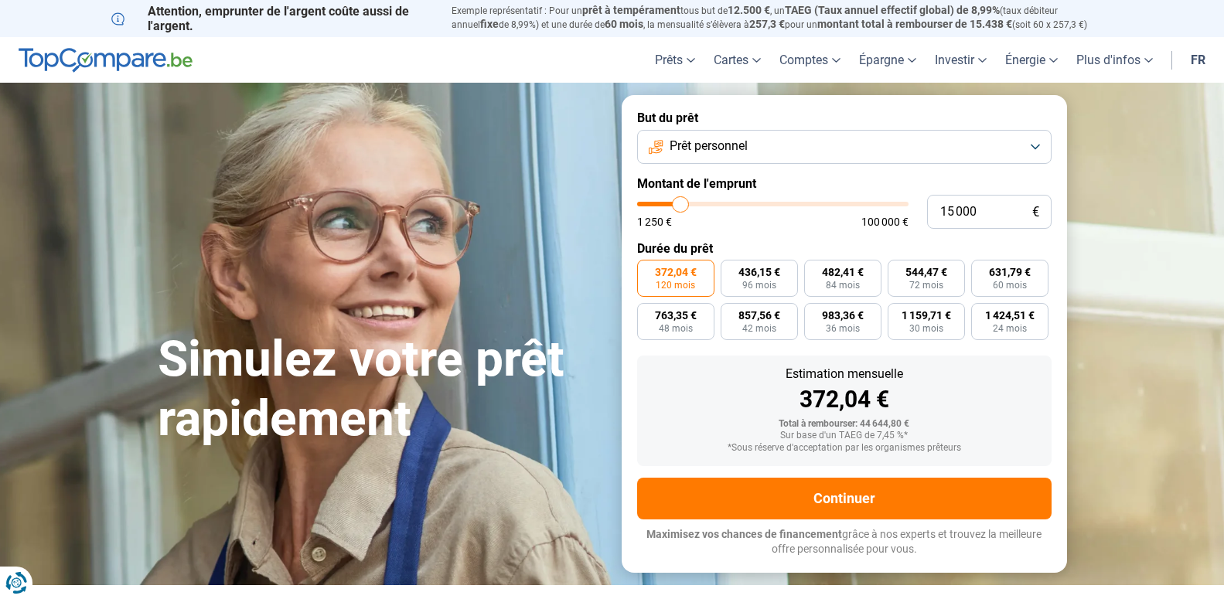
type input "14750"
type input "14 500"
type input "14500"
type input "14 000"
type input "14000"
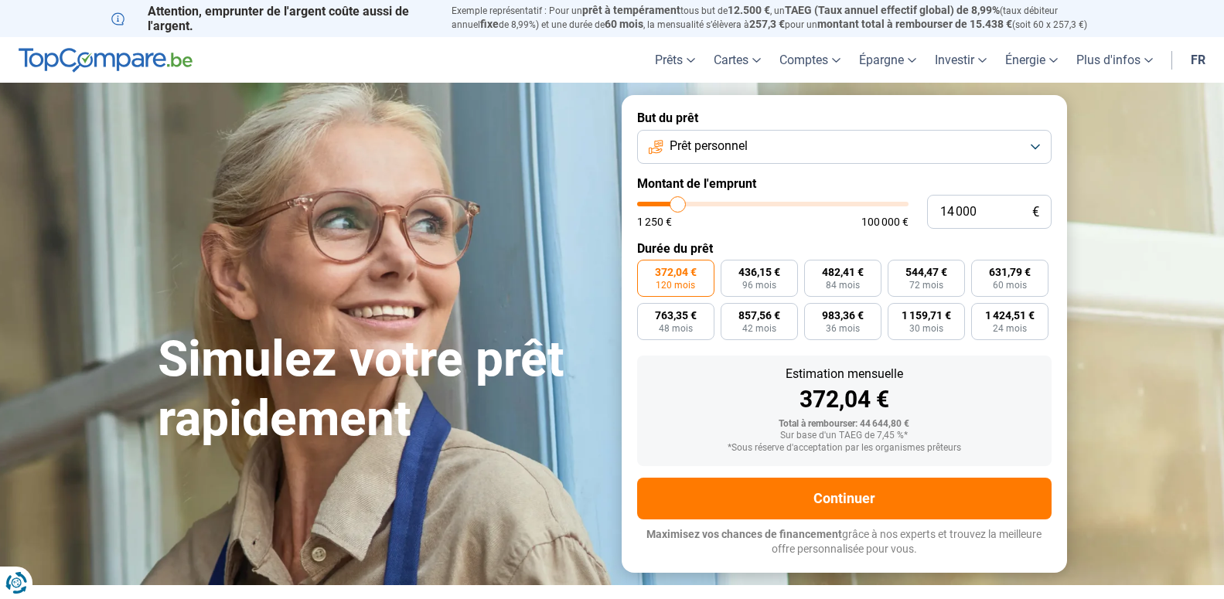
type input "13 750"
type input "13750"
type input "13 500"
type input "13500"
type input "13 250"
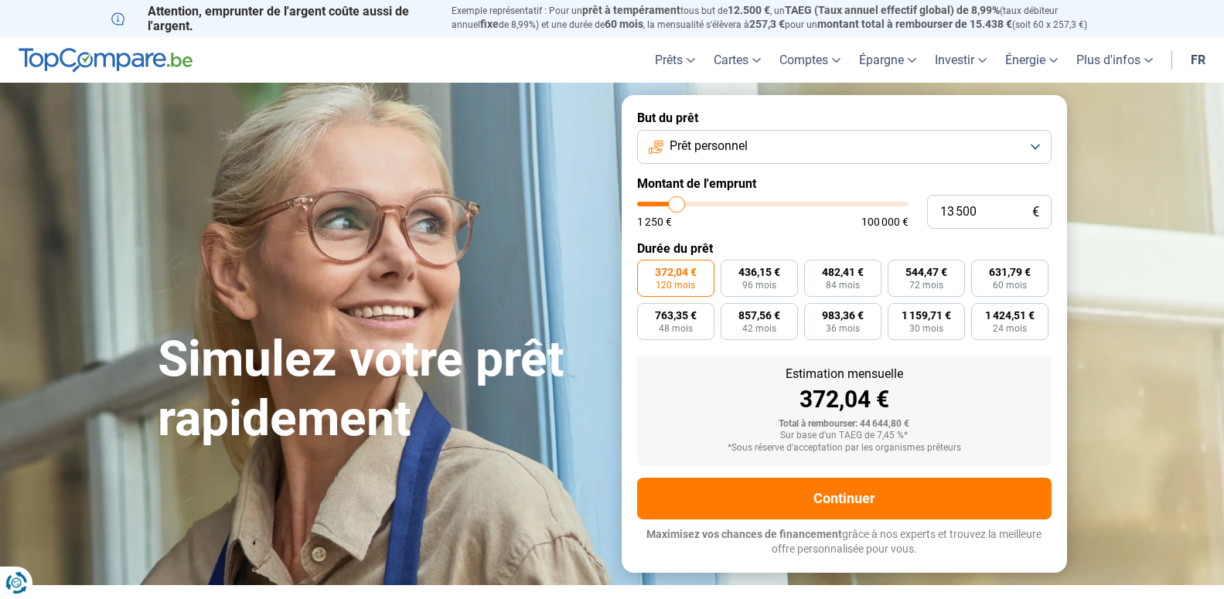
type input "13250"
type input "13 000"
type input "13000"
type input "12 500"
type input "12500"
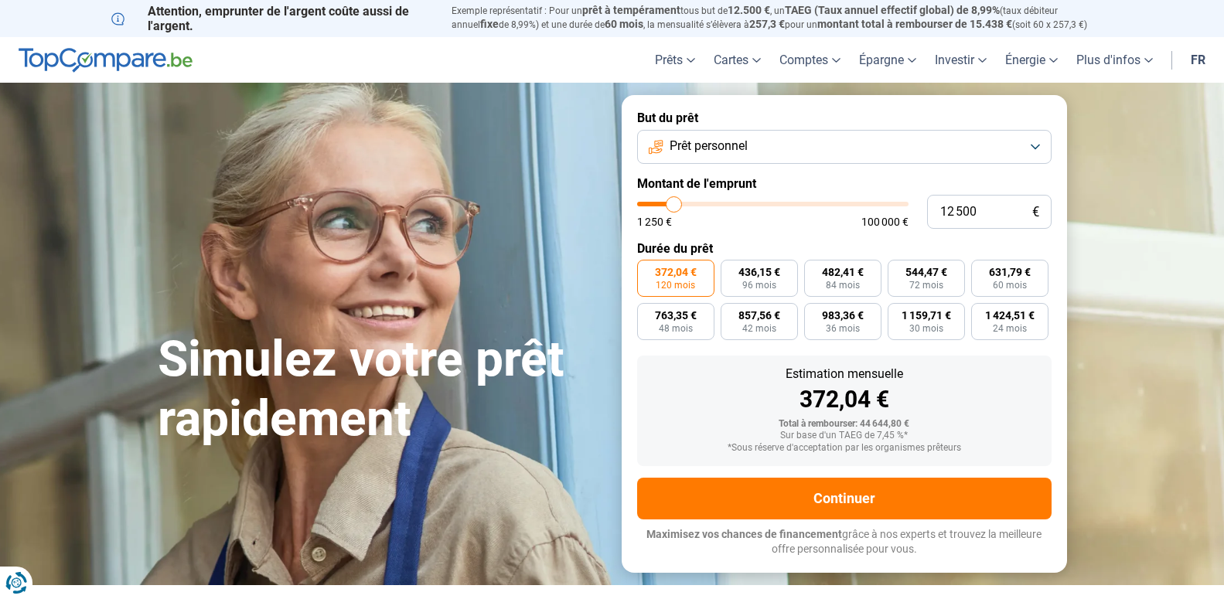
type input "12 000"
type input "12000"
type input "11 750"
type input "11750"
type input "11 500"
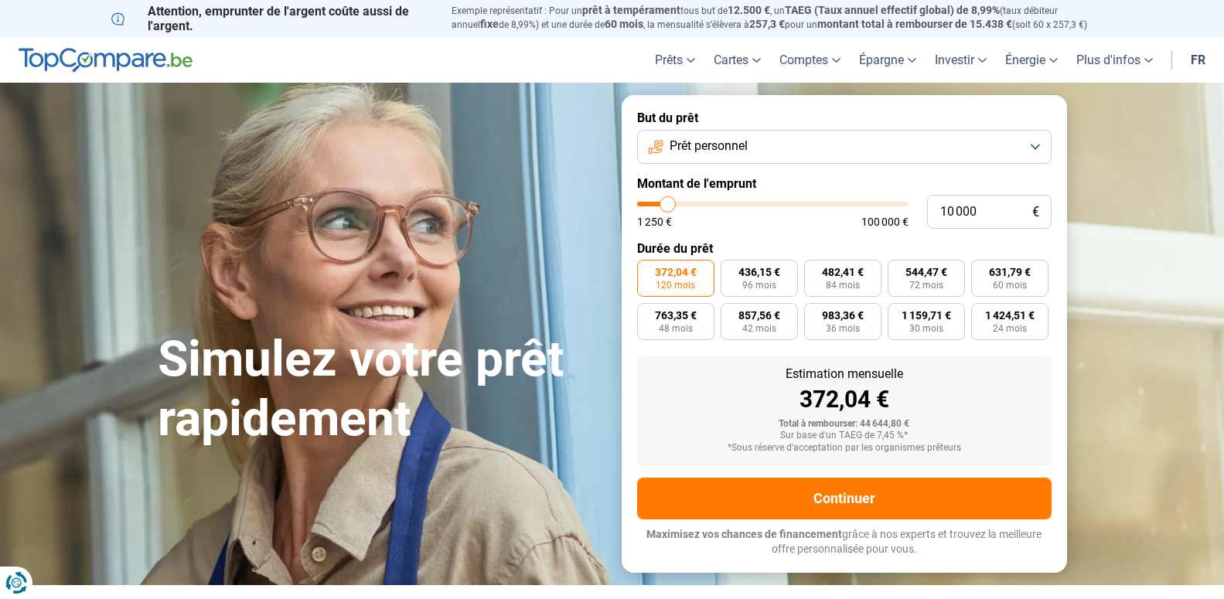
drag, startPoint x: 721, startPoint y: 204, endPoint x: 667, endPoint y: 210, distance: 53.7
click at [667, 206] on input "range" at bounding box center [772, 204] width 271 height 5
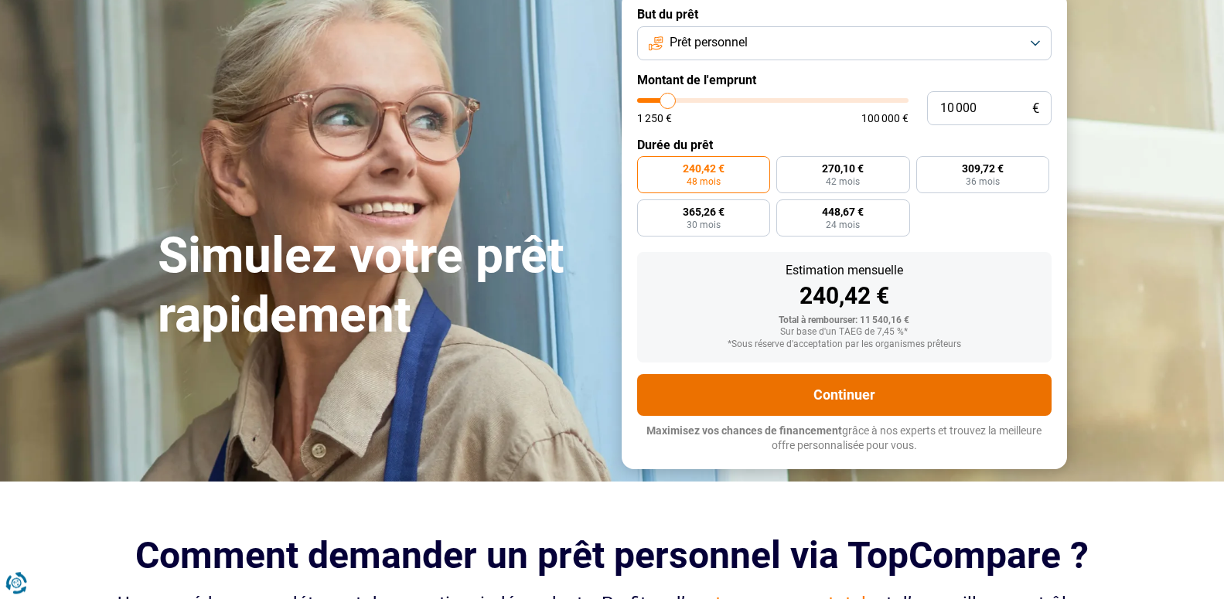
scroll to position [79, 0]
